Goal: Transaction & Acquisition: Purchase product/service

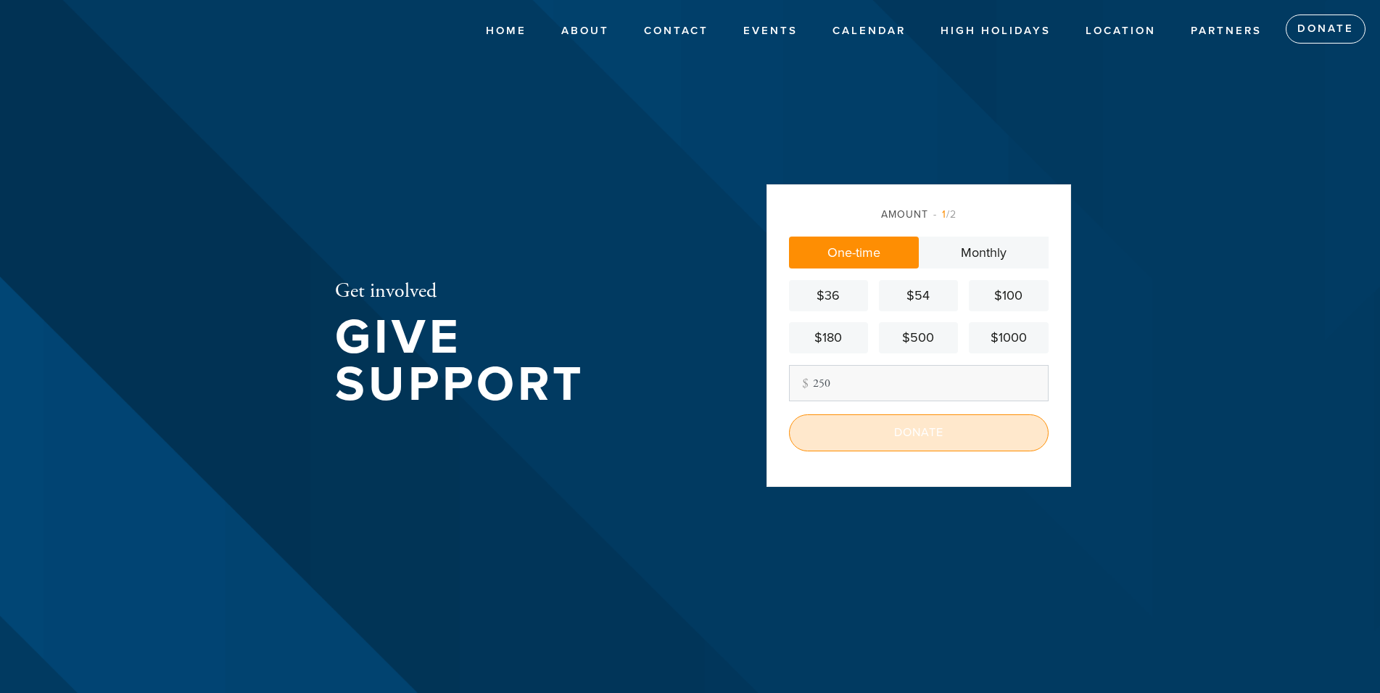
type input "250"
click at [939, 447] on input "Donate" at bounding box center [919, 432] width 260 height 36
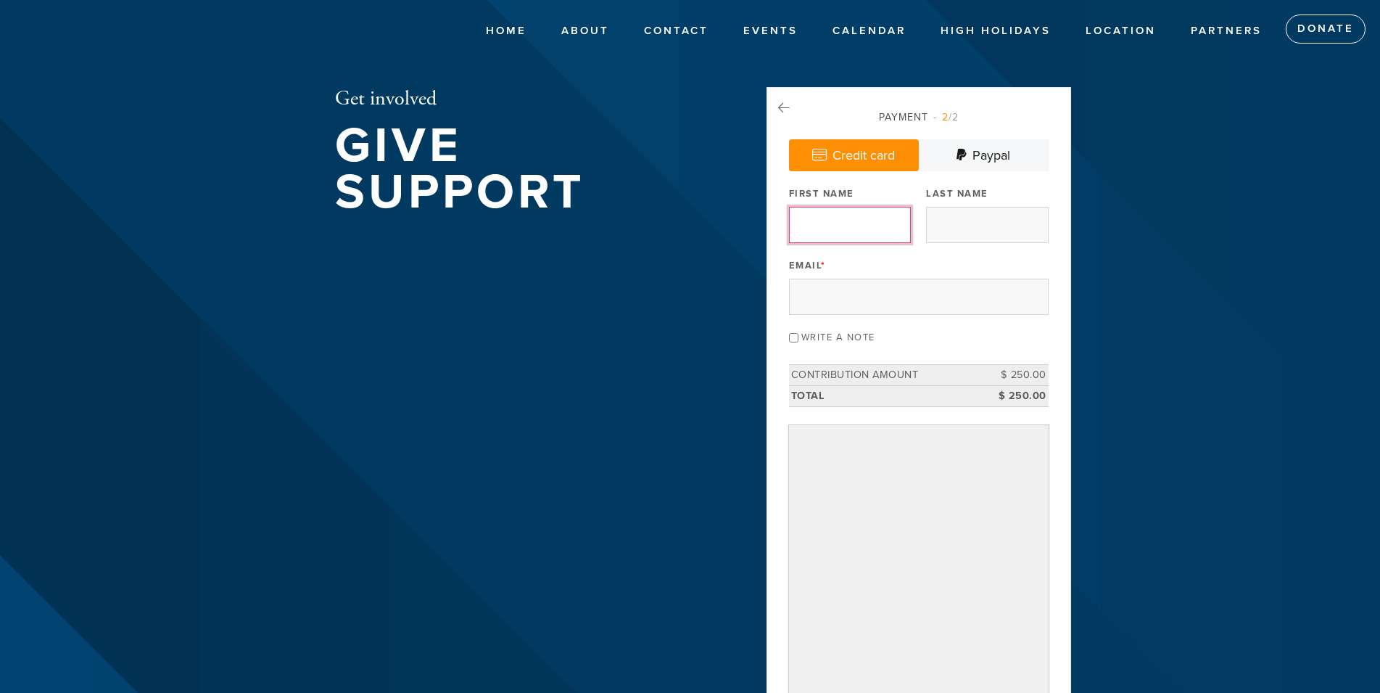
click at [815, 224] on input "First Name" at bounding box center [850, 225] width 122 height 36
type input "[PERSON_NAME]"
type input "[EMAIL_ADDRESS][DOMAIN_NAME]"
click at [791, 337] on input "Write a note" at bounding box center [793, 337] width 9 height 9
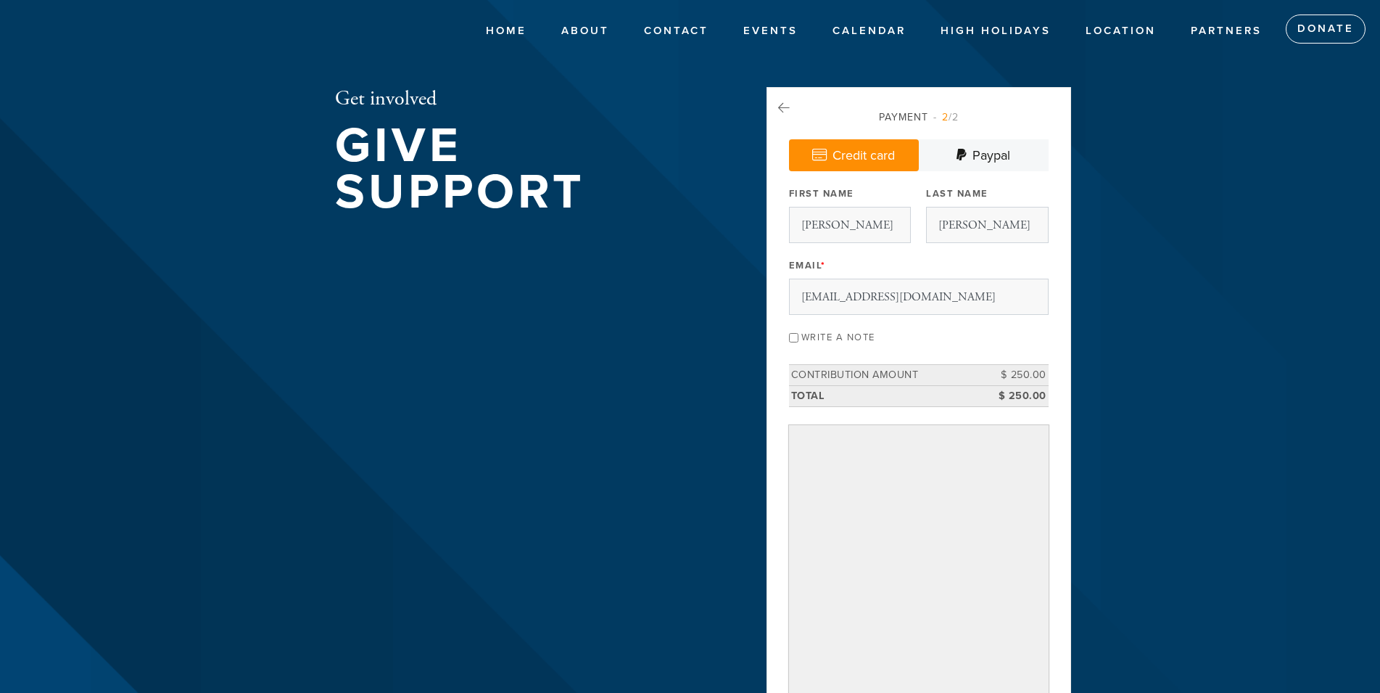
checkbox input "true"
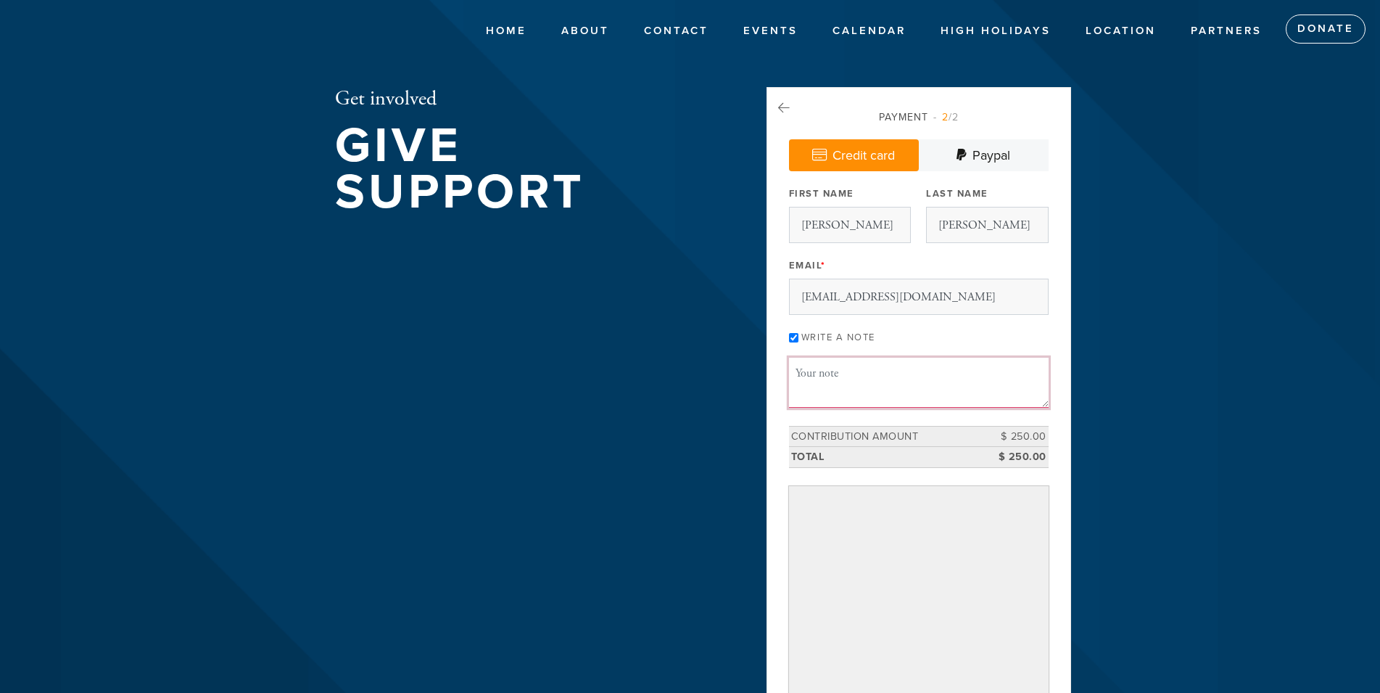
click at [824, 367] on textarea "Message or dedication" at bounding box center [919, 382] width 260 height 49
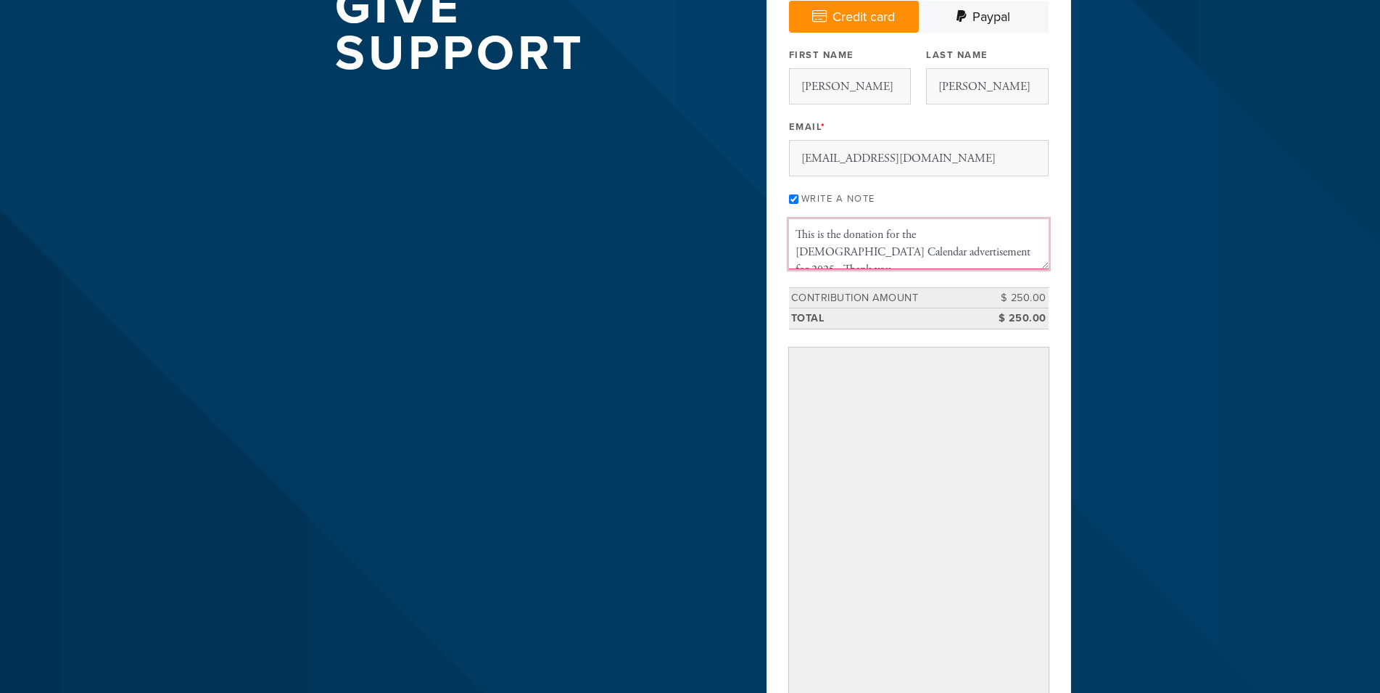
scroll to position [148, 0]
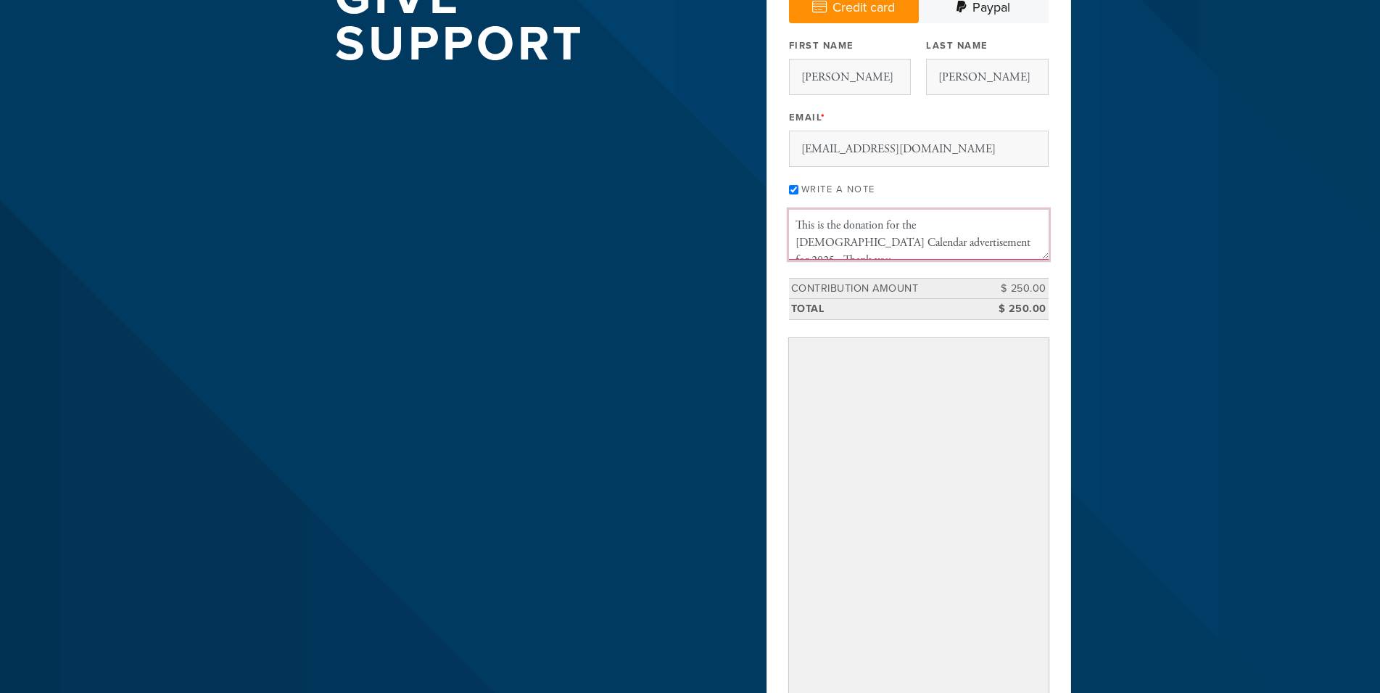
type textarea "This is the donation for the [DEMOGRAPHIC_DATA] Calendar advertisement for 2025…"
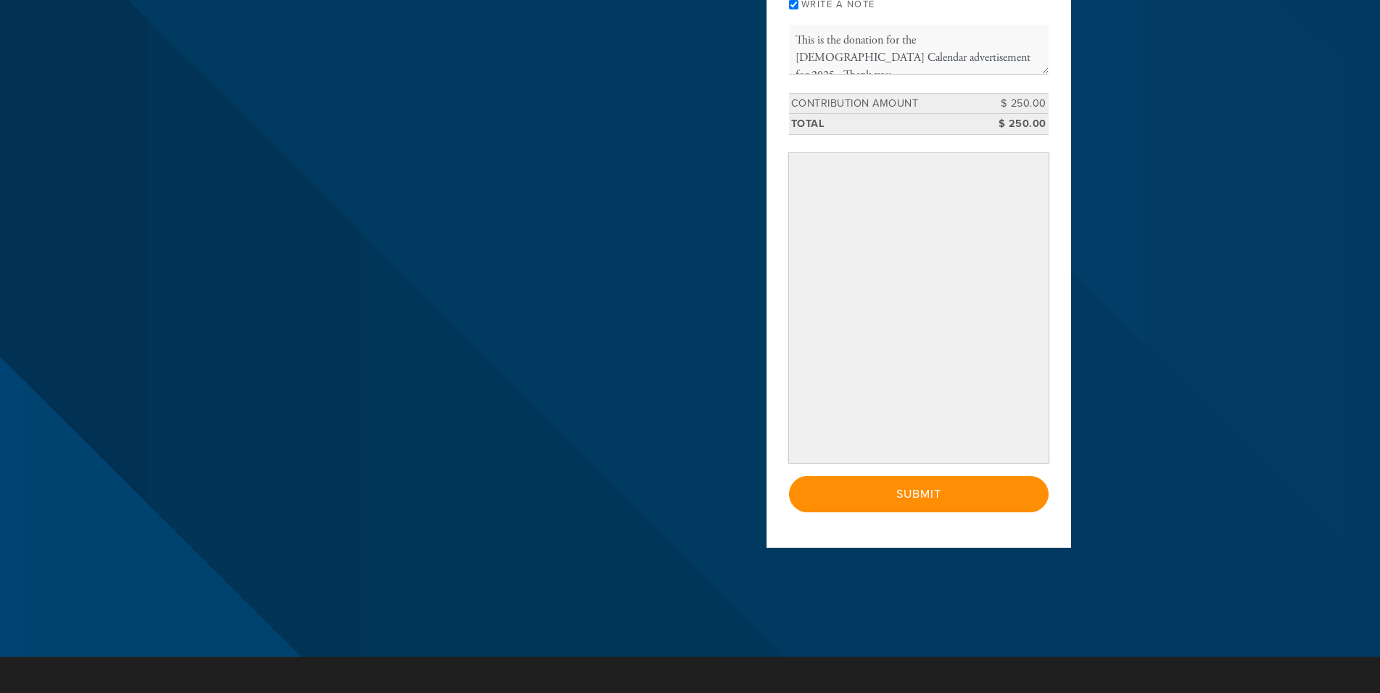
scroll to position [370, 0]
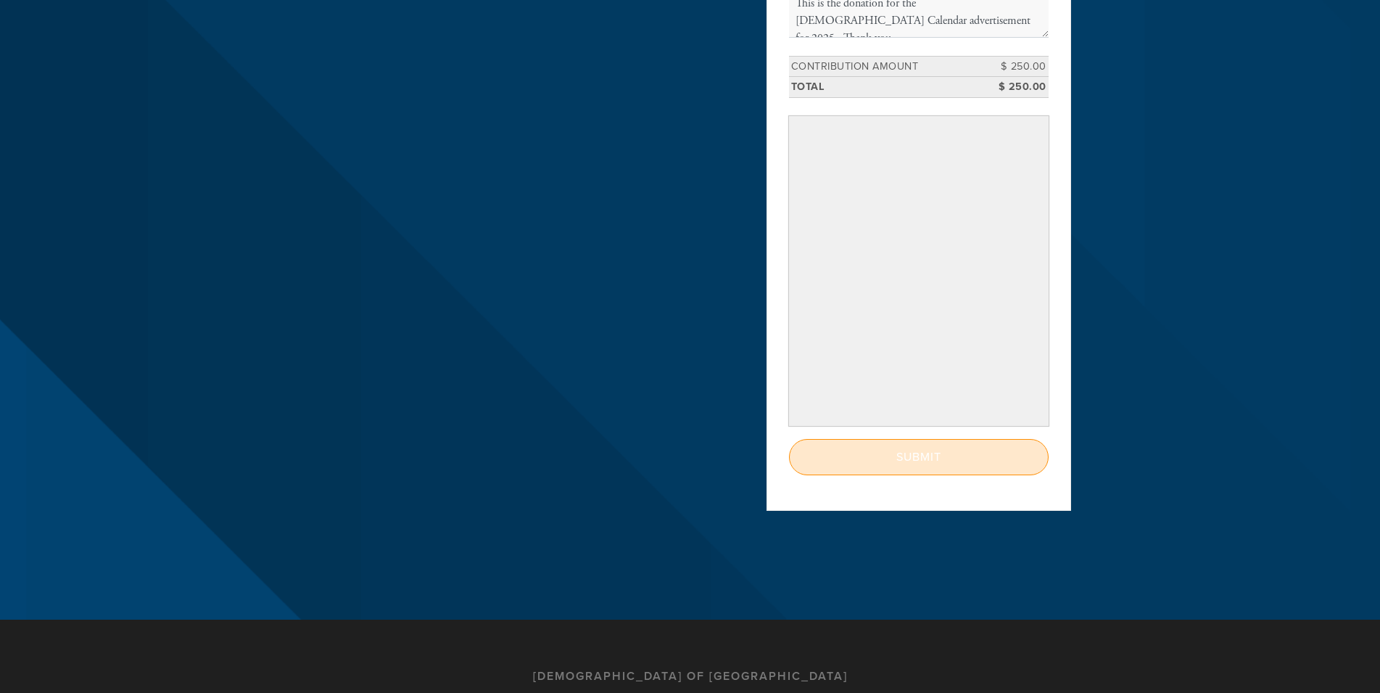
click at [906, 475] on input "Submit" at bounding box center [919, 457] width 260 height 36
click at [912, 471] on div "< Previous Page Submit" at bounding box center [919, 457] width 260 height 36
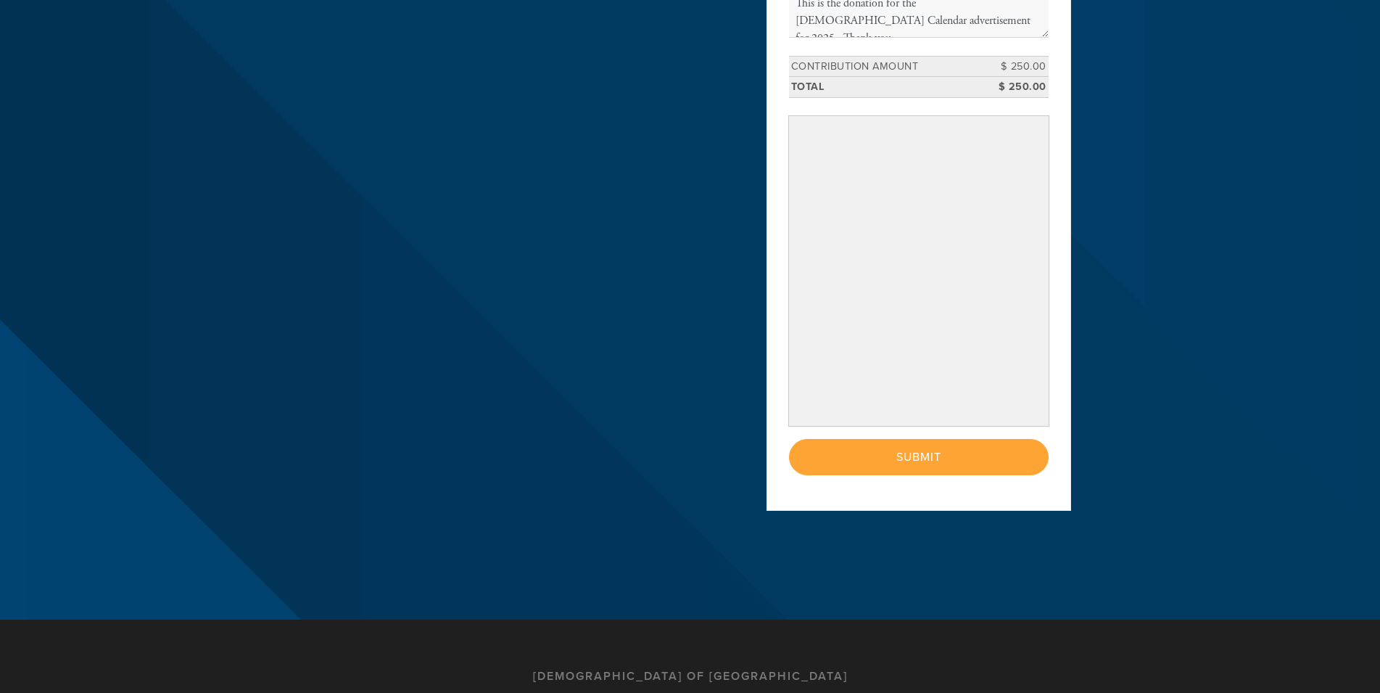
click at [912, 475] on div "< Previous Page Submit" at bounding box center [919, 457] width 260 height 36
click at [883, 466] on div "< Previous Page Submit" at bounding box center [919, 457] width 260 height 36
click at [889, 447] on div "Payment 2 /2 Credit card [GEOGRAPHIC_DATA] Payment Processor Pay Later PayPal S…" at bounding box center [919, 107] width 260 height 735
click at [901, 467] on div "< Previous Page Submit" at bounding box center [919, 457] width 260 height 36
click at [903, 451] on div "< Previous Page Submit" at bounding box center [919, 457] width 260 height 36
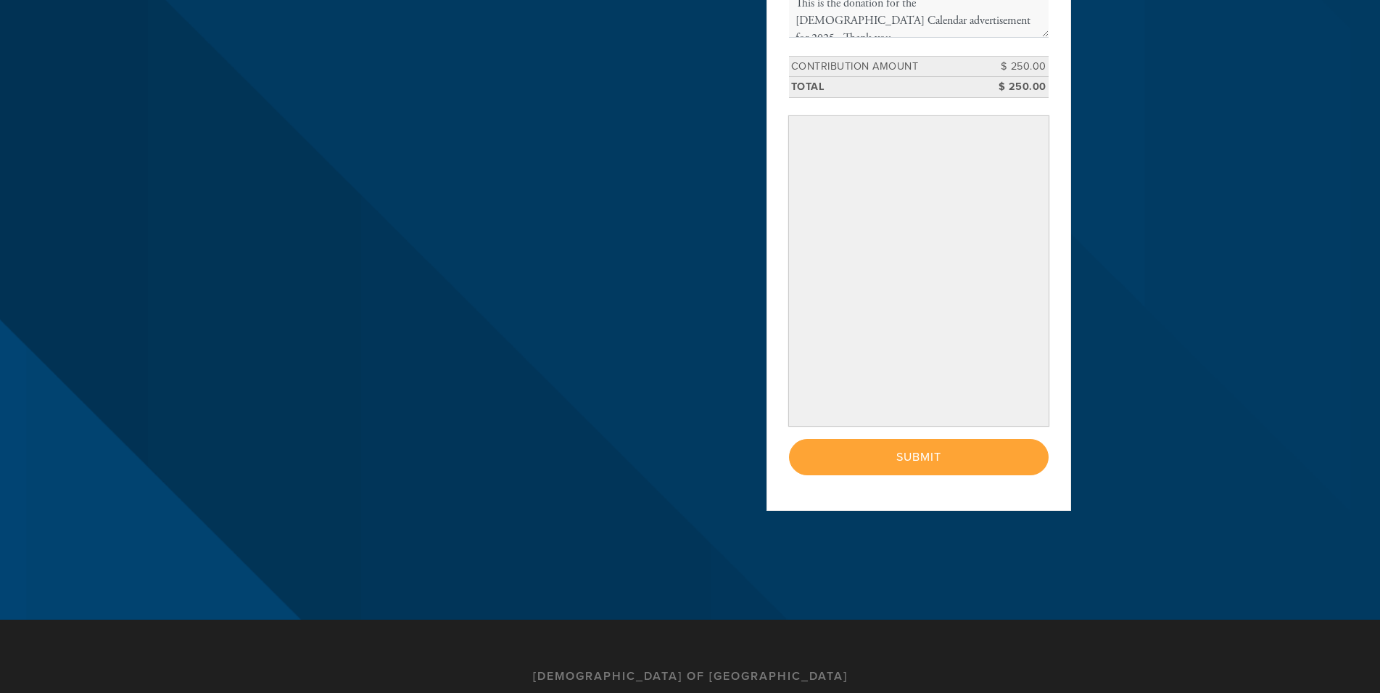
click at [903, 475] on div "< Previous Page Submit" at bounding box center [919, 457] width 260 height 36
click at [904, 475] on div "< Previous Page Submit" at bounding box center [919, 457] width 260 height 36
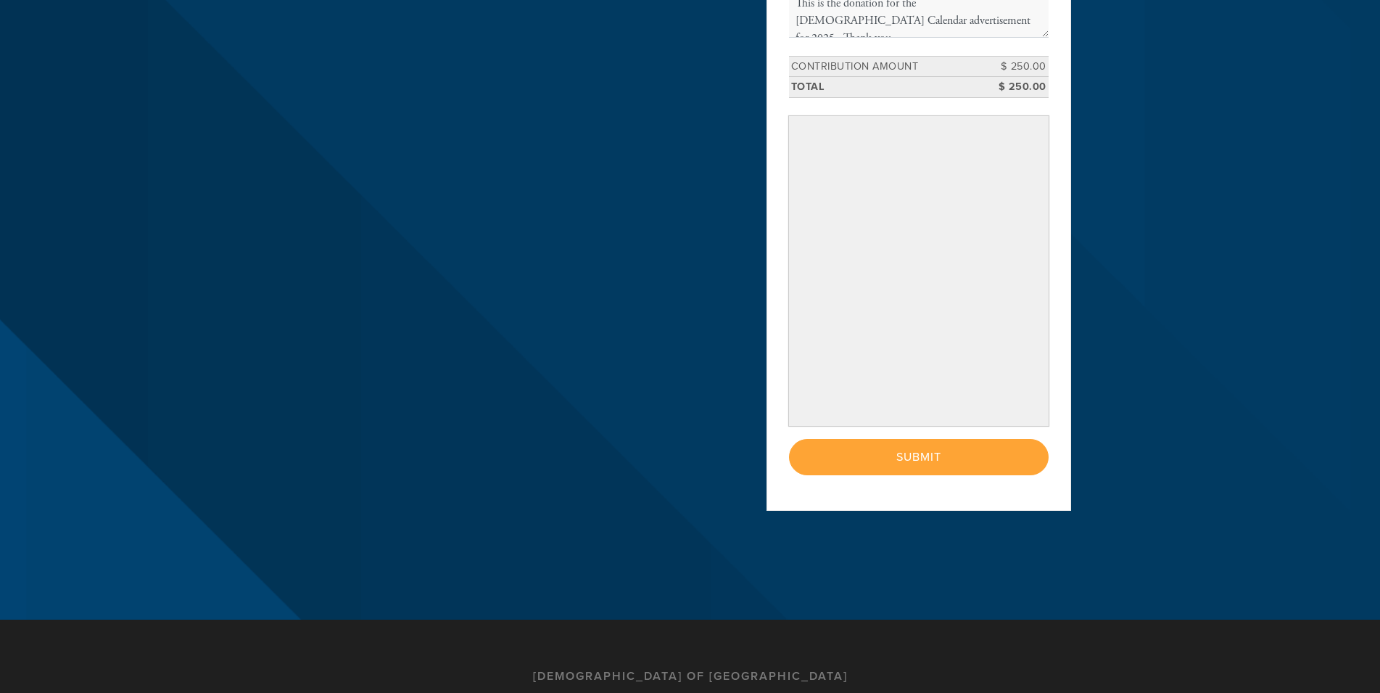
click at [904, 475] on div "< Previous Page Submit" at bounding box center [919, 457] width 260 height 36
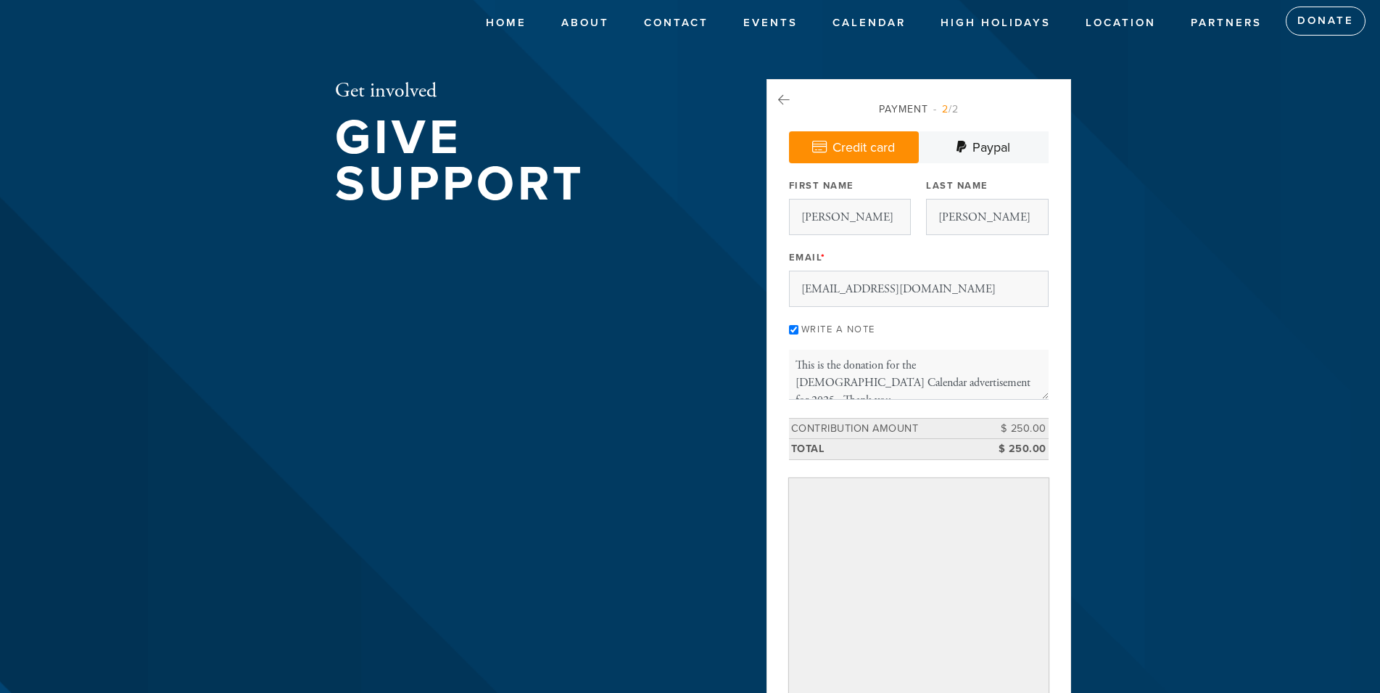
scroll to position [0, 0]
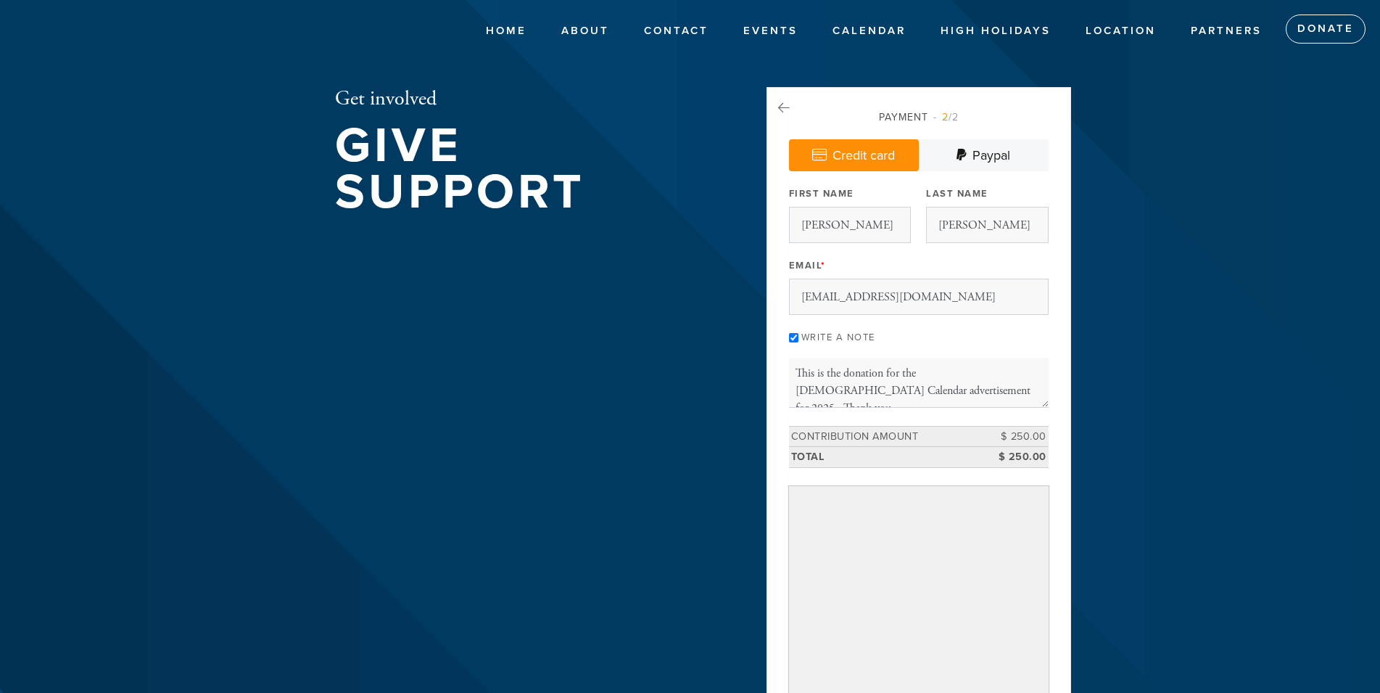
click at [793, 339] on input "Write a note" at bounding box center [793, 337] width 9 height 9
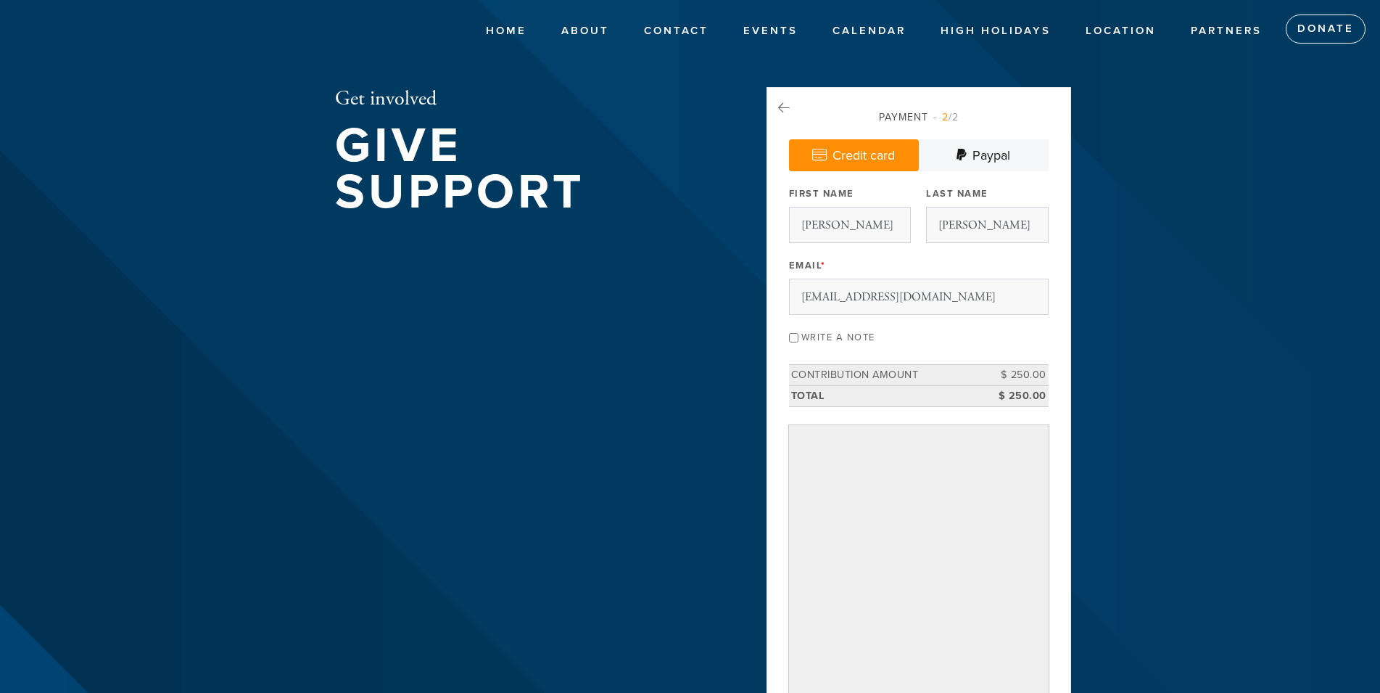
click at [794, 334] on input "Write a note" at bounding box center [793, 337] width 9 height 9
checkbox input "true"
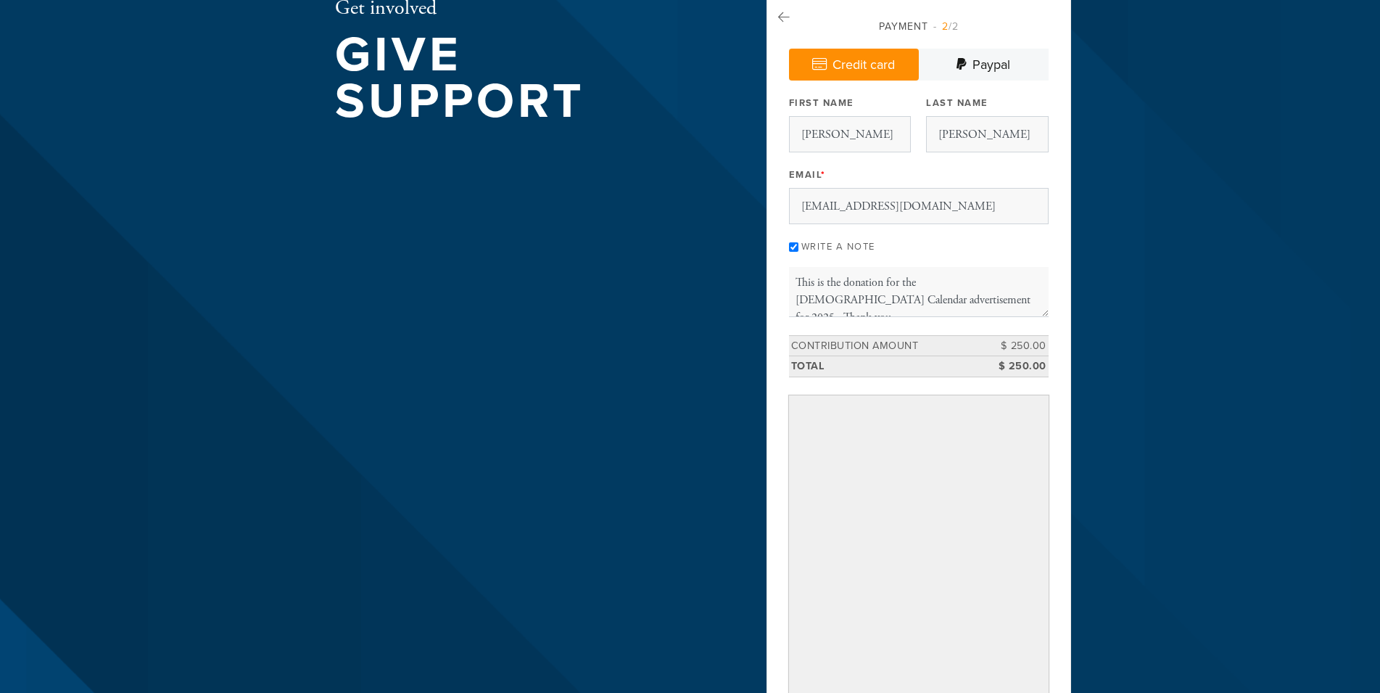
scroll to position [222, 0]
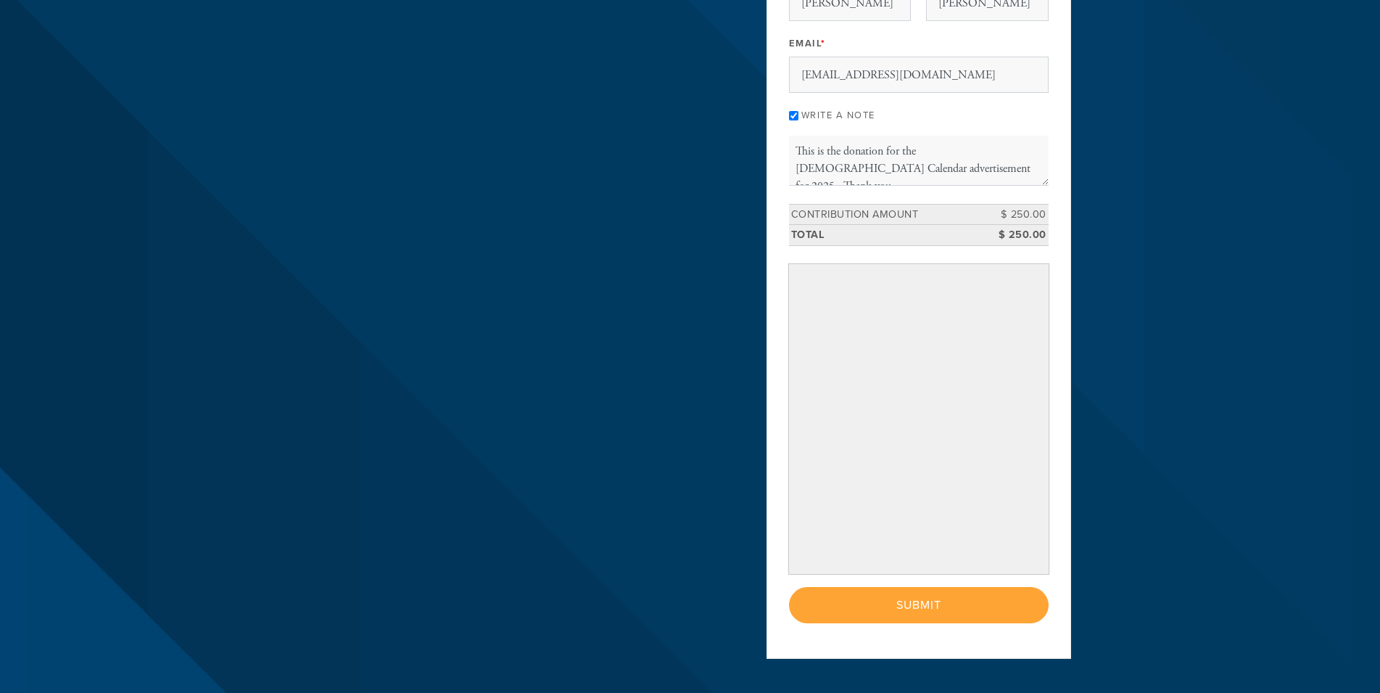
click at [910, 614] on div "< Previous Page Submit" at bounding box center [919, 605] width 260 height 36
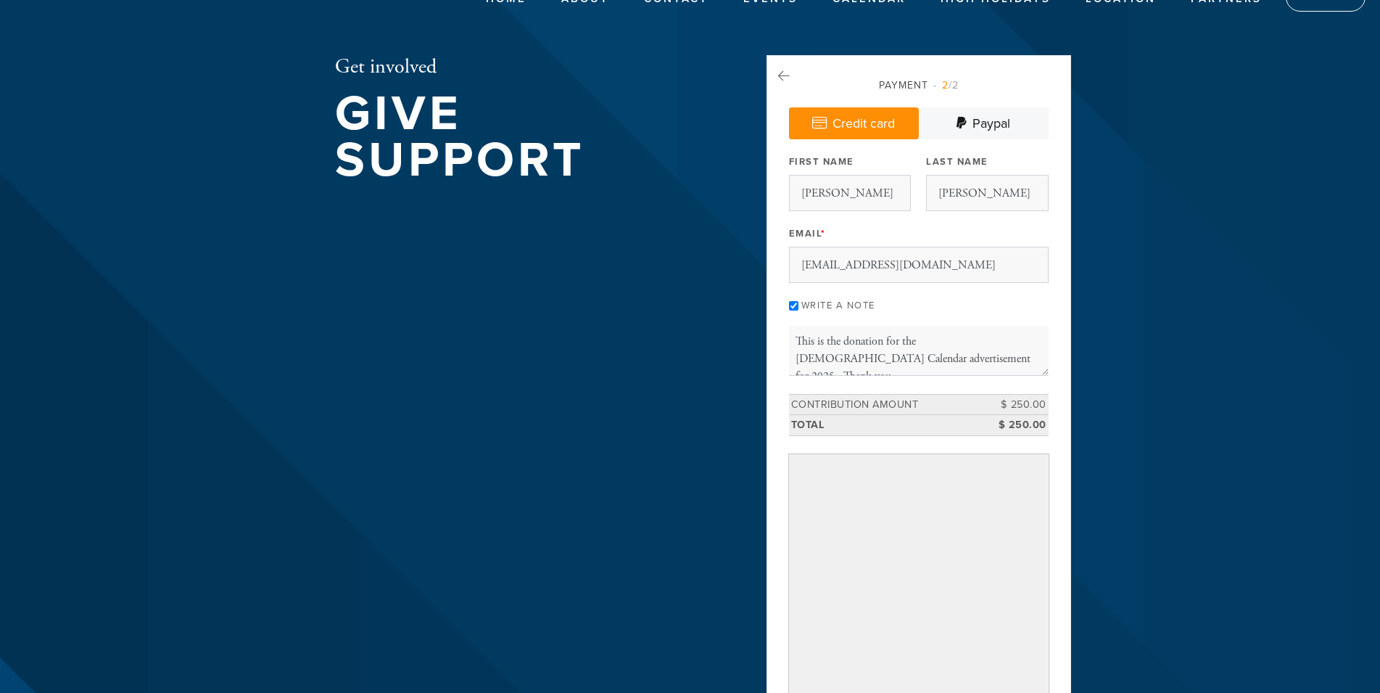
scroll to position [0, 0]
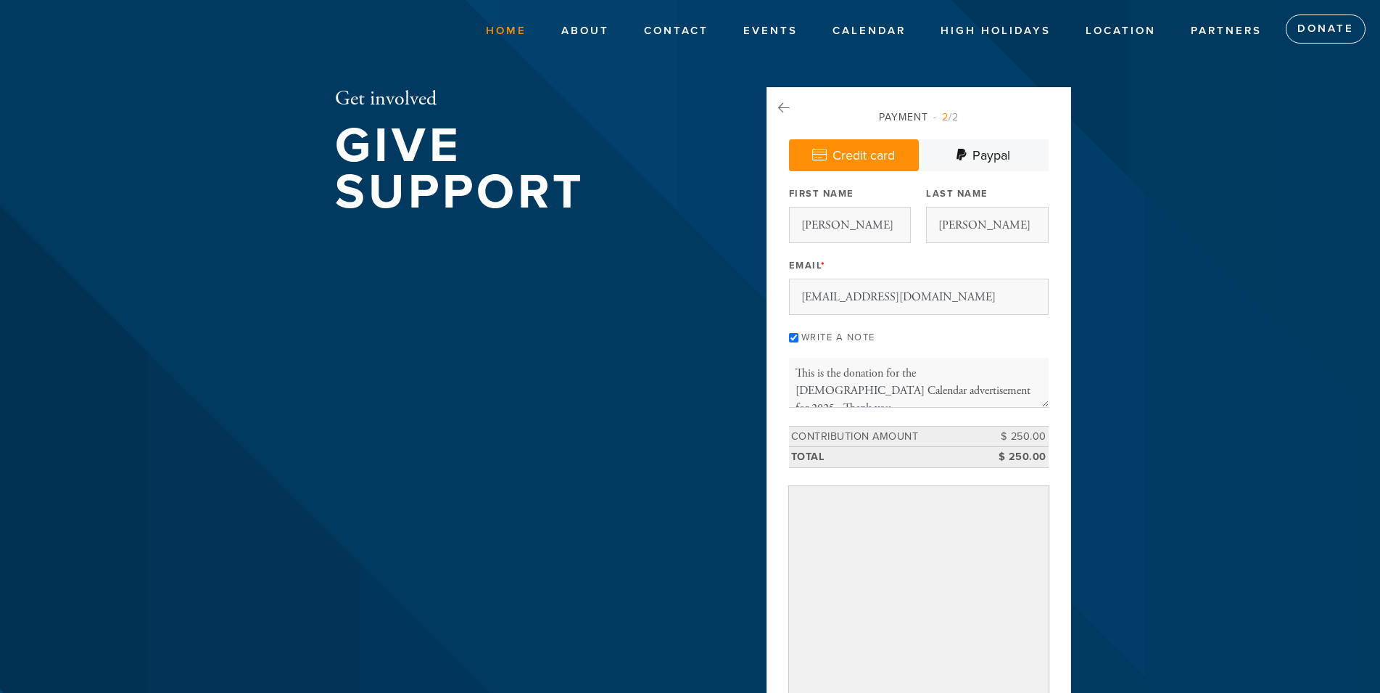
click at [505, 27] on link "Home" at bounding box center [506, 31] width 62 height 28
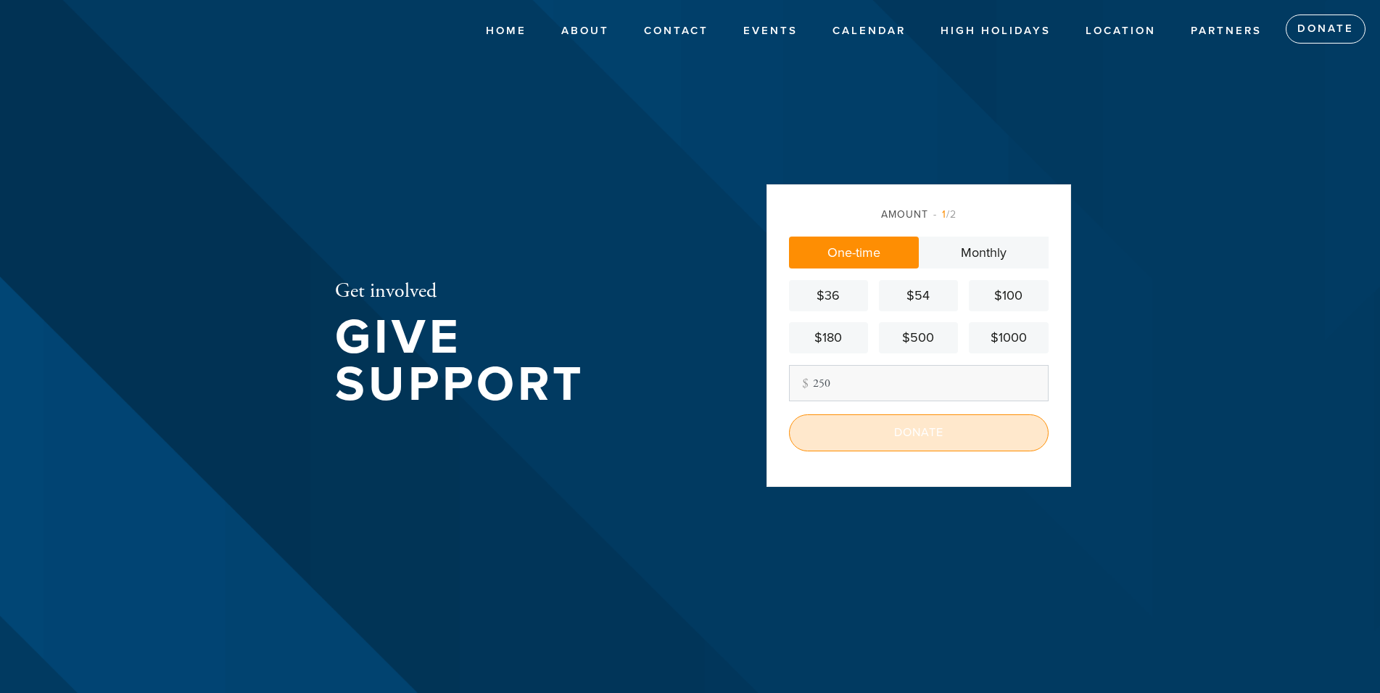
type input "250"
click at [880, 434] on input "Donate" at bounding box center [919, 432] width 260 height 36
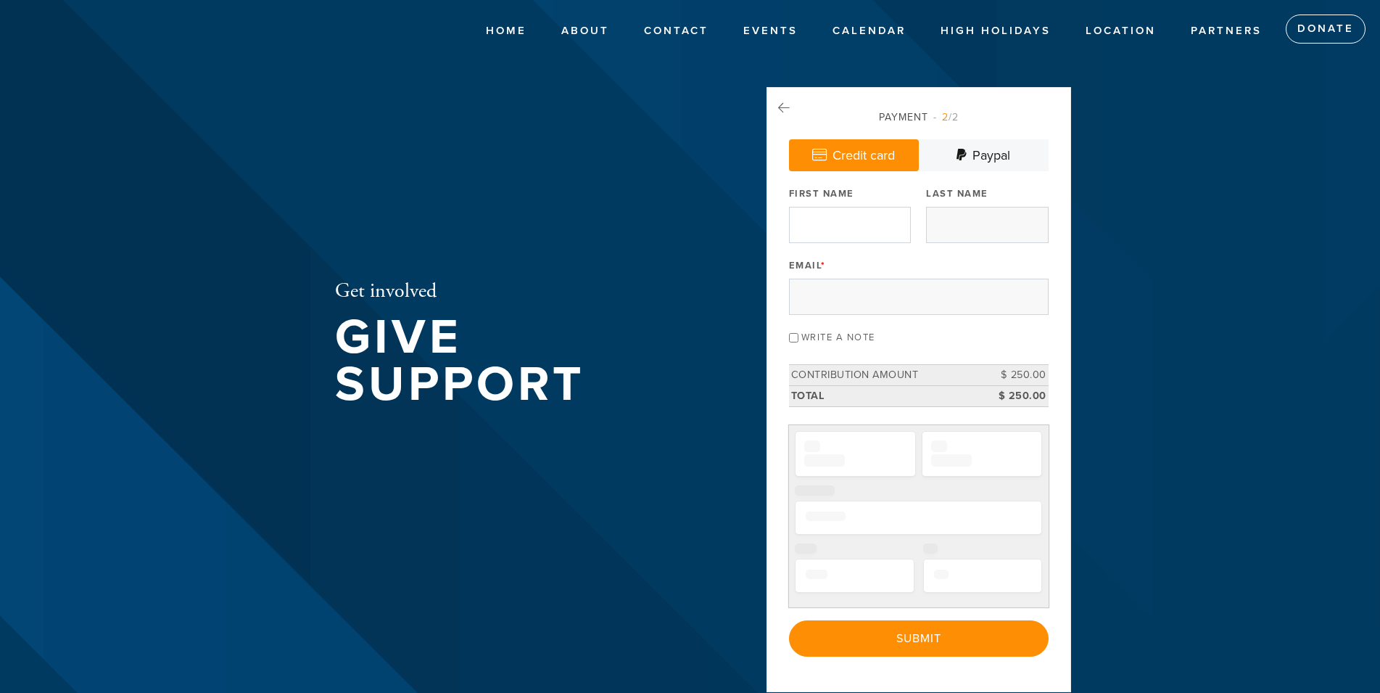
click at [854, 257] on div "Email *" at bounding box center [919, 285] width 260 height 60
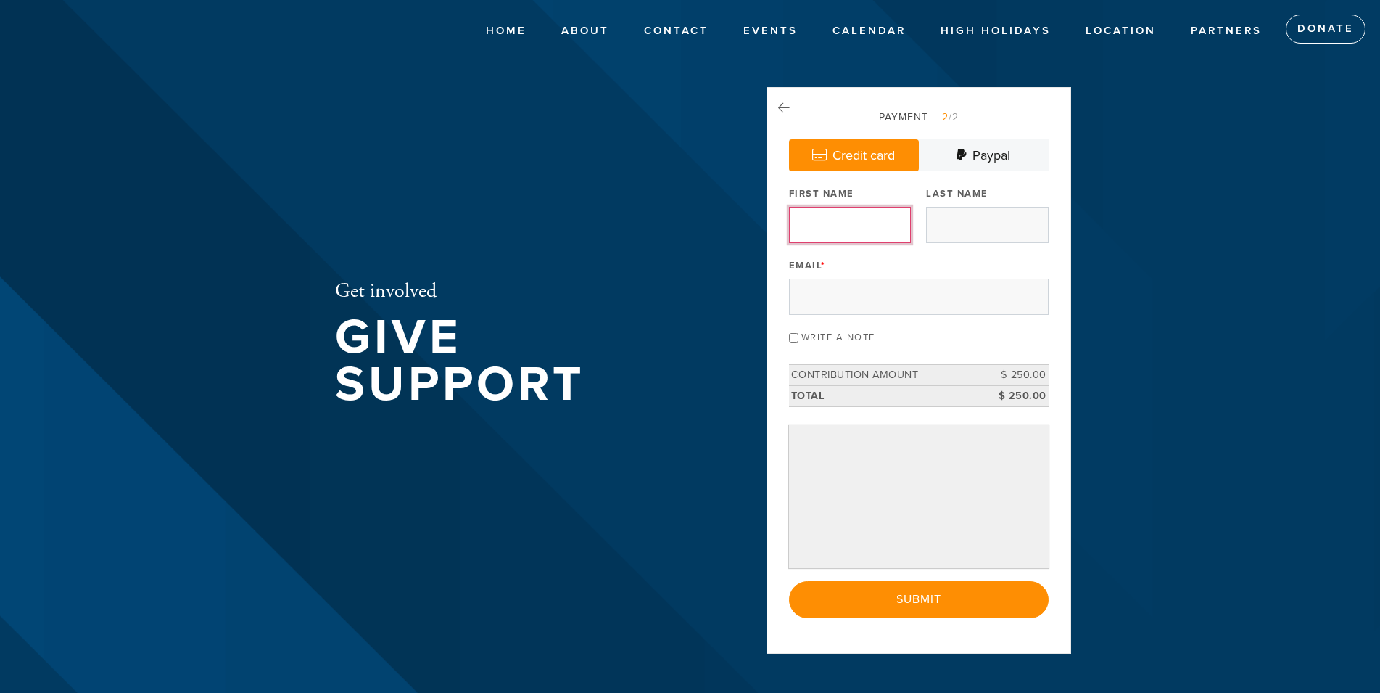
click at [851, 243] on input "First Name" at bounding box center [850, 225] width 122 height 36
type input "[PERSON_NAME]"
type input "[EMAIL_ADDRESS][DOMAIN_NAME]"
click at [1225, 423] on header "Home About Meet the Raichiks About Chabad Lubavitch Contact Events Calendar Jew…" at bounding box center [690, 346] width 1380 height 693
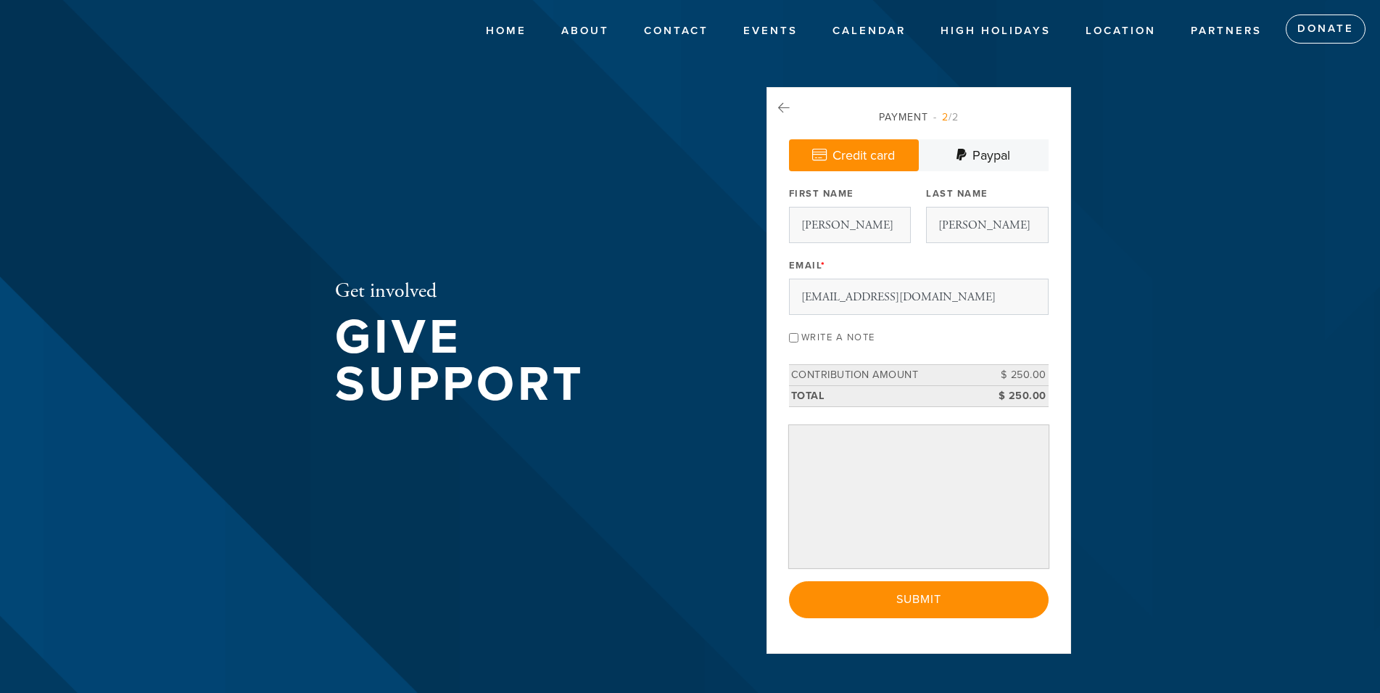
click at [790, 342] on input "Write a note" at bounding box center [793, 337] width 9 height 9
checkbox input "true"
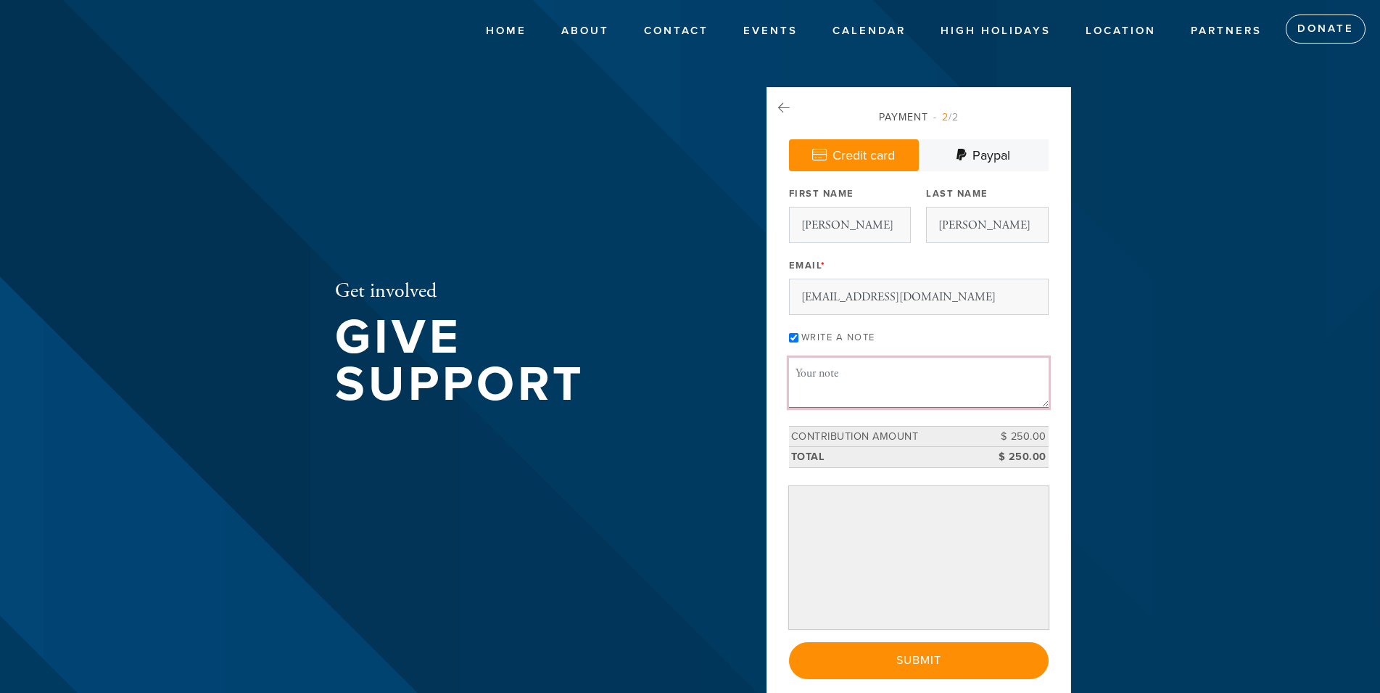
click at [822, 361] on textarea "Message or dedication" at bounding box center [919, 382] width 260 height 49
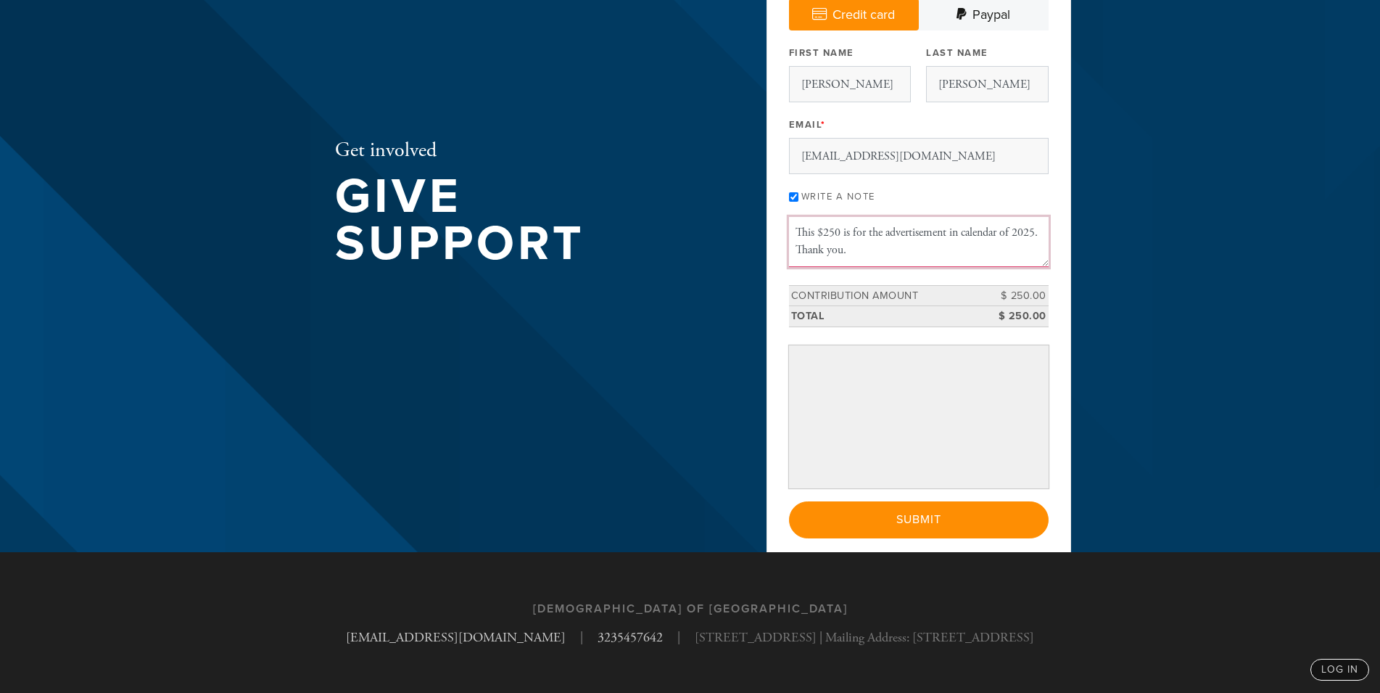
scroll to position [145, 0]
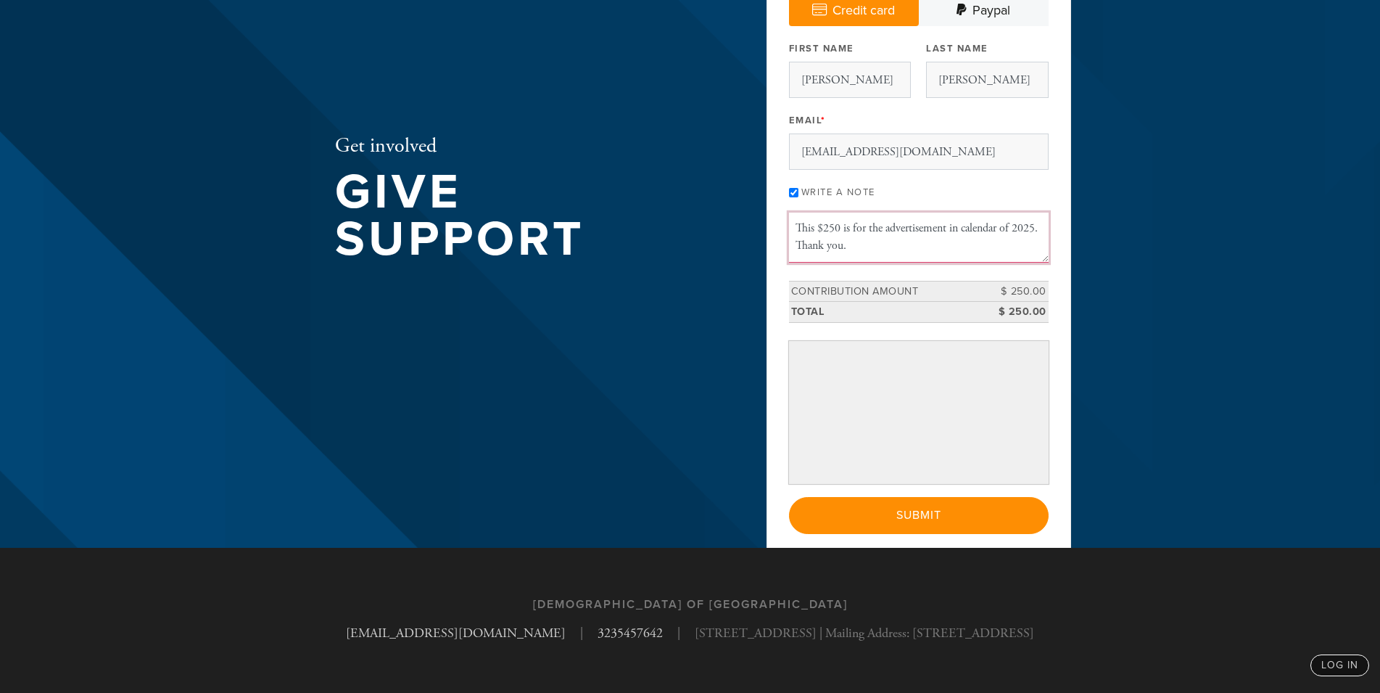
type textarea "This $250 is for the advertisement in calendar of 2025. Thank you."
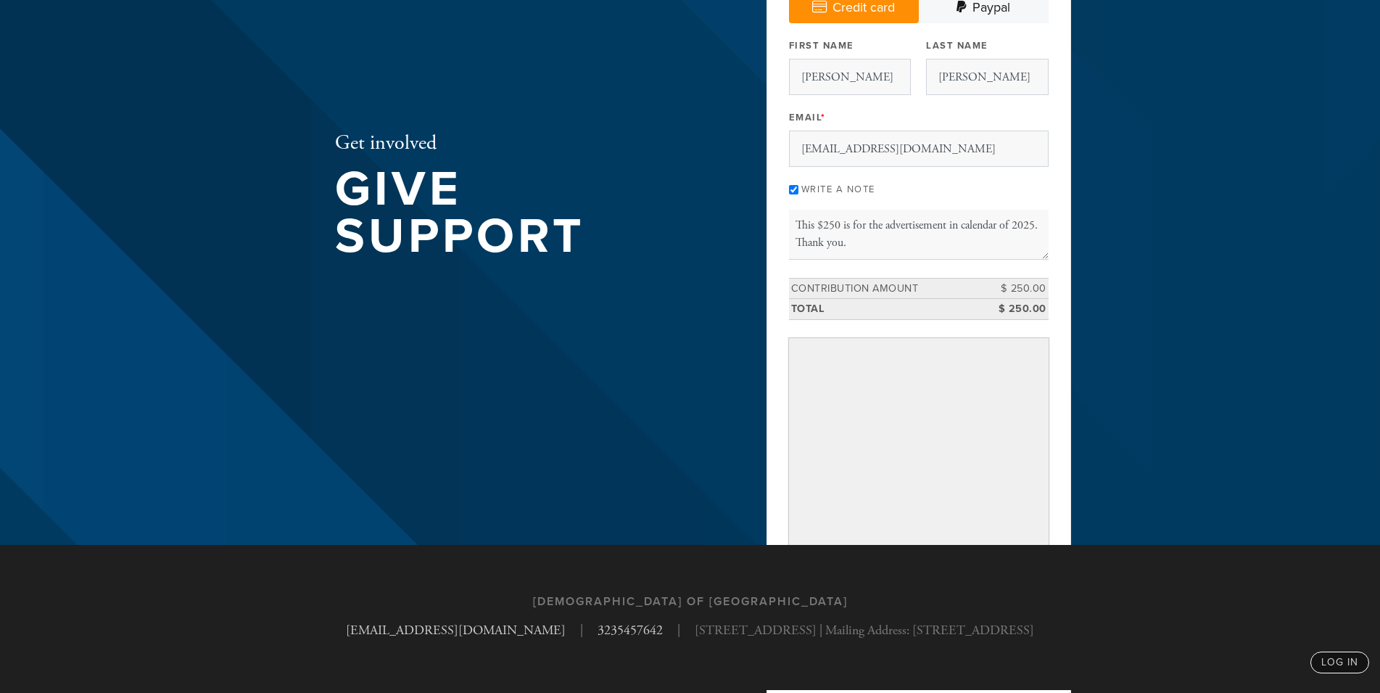
scroll to position [186, 0]
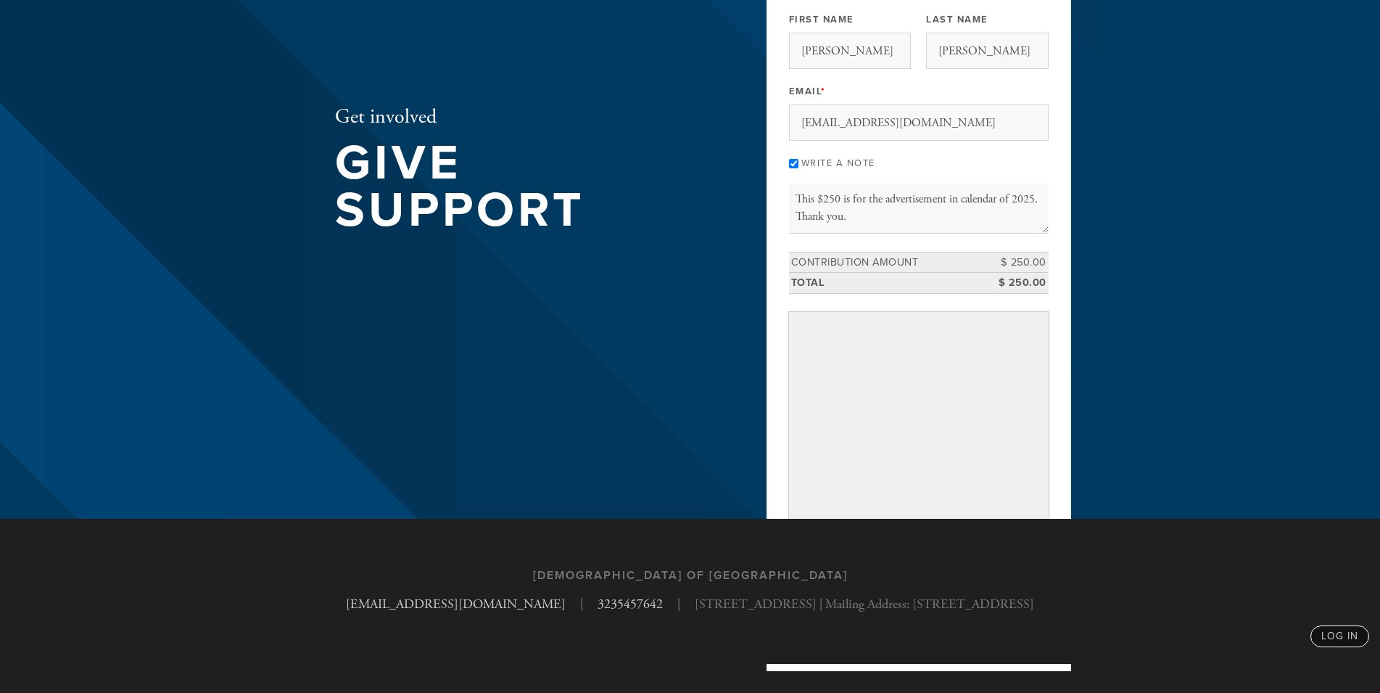
click at [442, 392] on div "Get involved Give Support" at bounding box center [527, 172] width 457 height 519
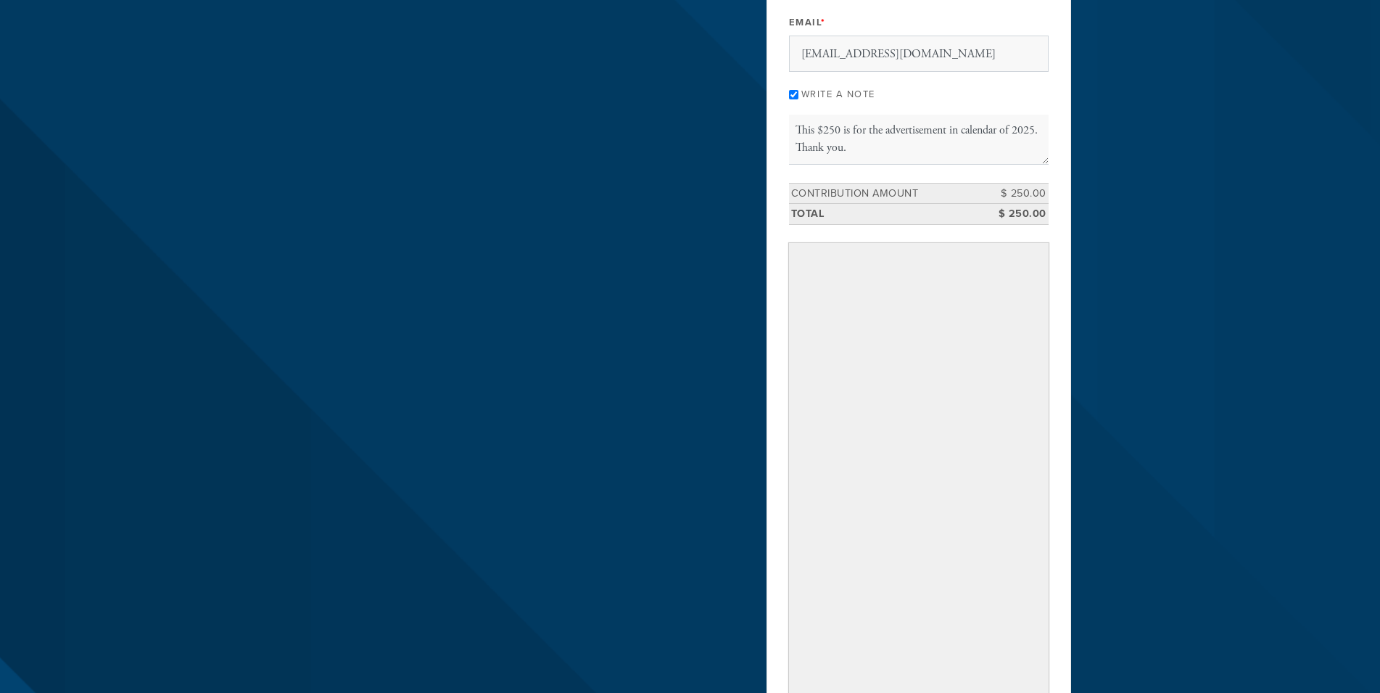
scroll to position [334, 0]
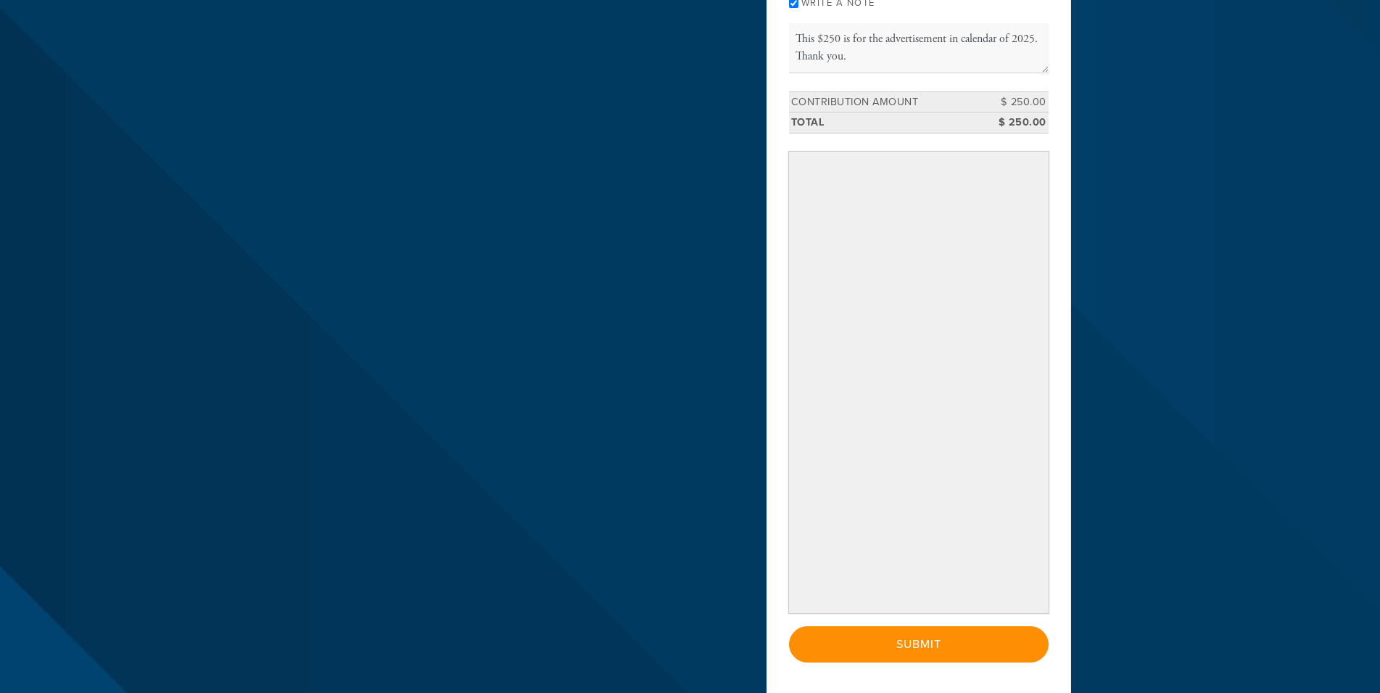
click at [1145, 563] on header "Home About Meet the Raichiks About Chabad Lubavitch Contact Events Calendar Jew…" at bounding box center [690, 236] width 1380 height 1141
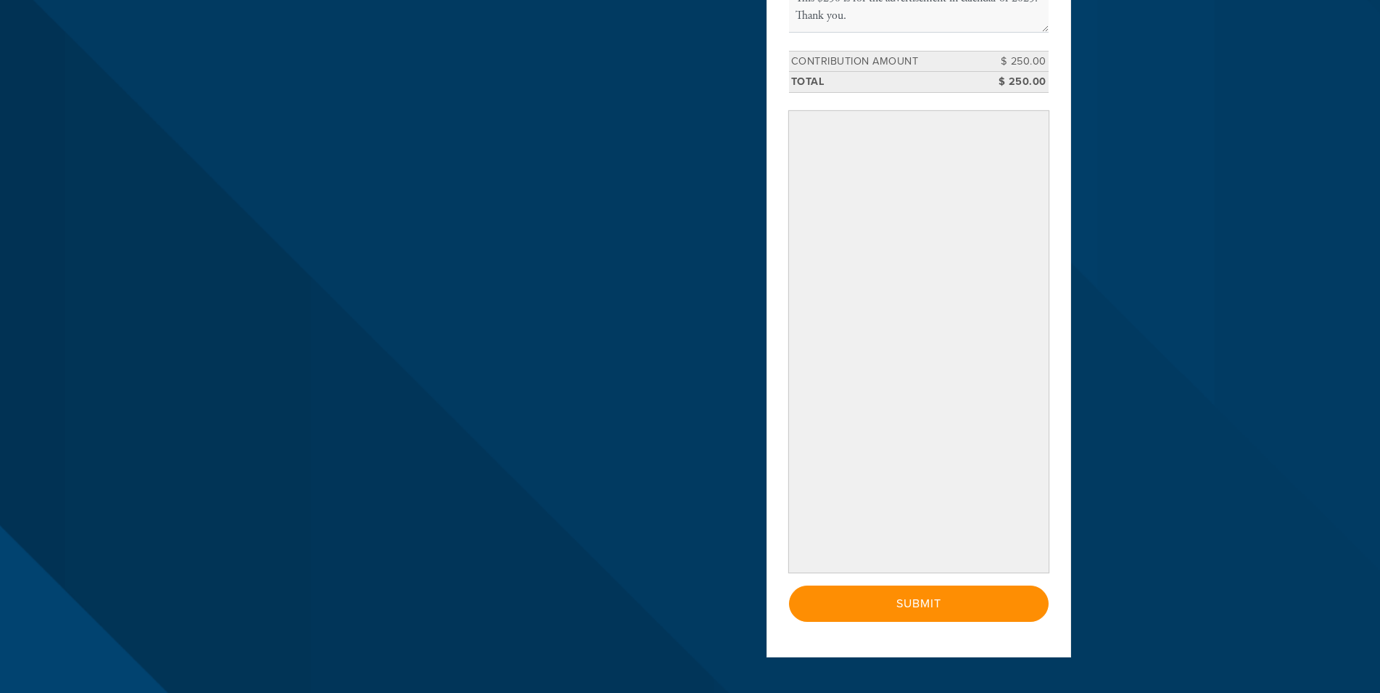
scroll to position [408, 0]
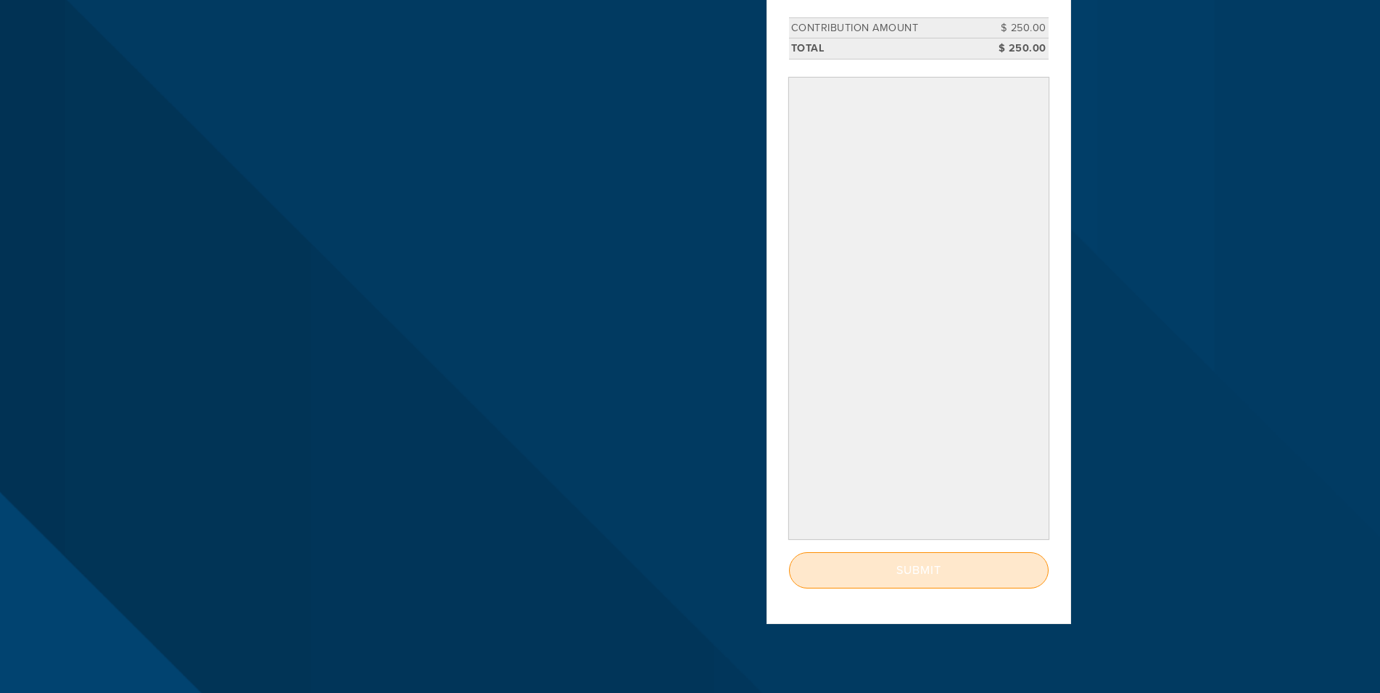
click at [933, 584] on input "Submit" at bounding box center [919, 570] width 260 height 36
